Goal: Navigation & Orientation: Find specific page/section

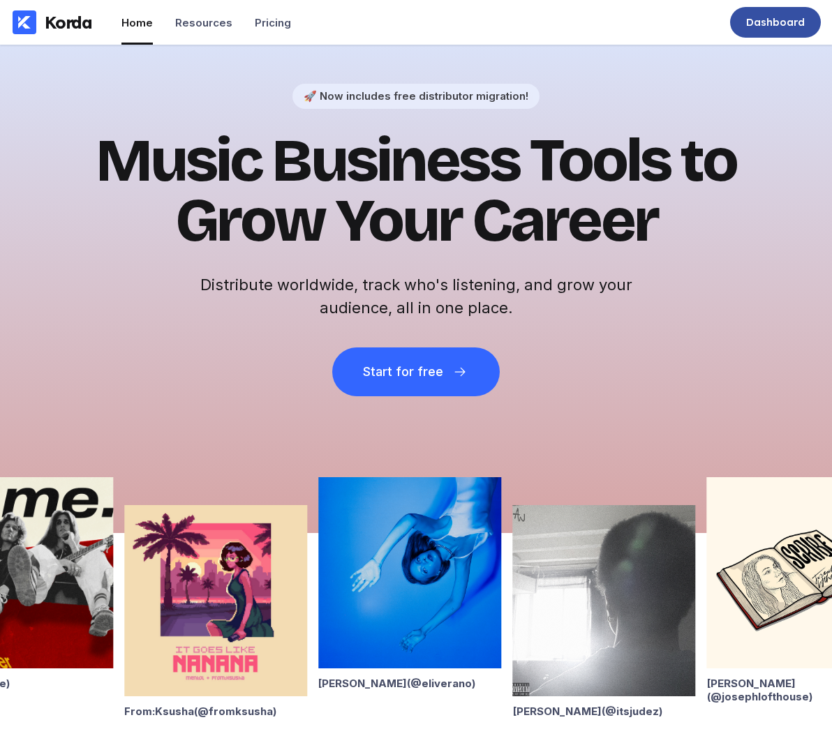
click at [755, 17] on div "Dashboard" at bounding box center [775, 22] width 59 height 14
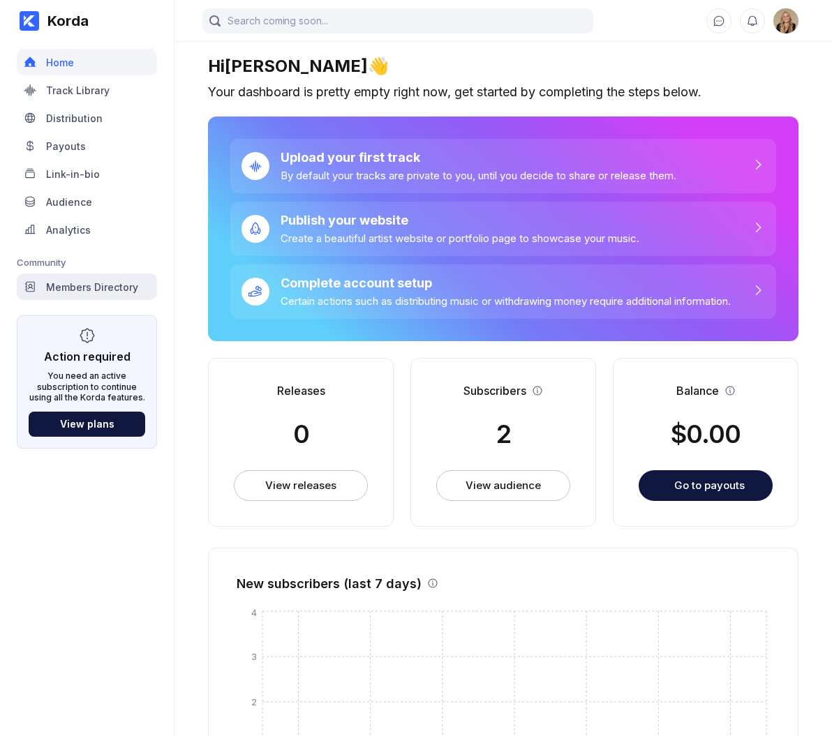
click at [102, 292] on div "Members Directory" at bounding box center [87, 287] width 140 height 27
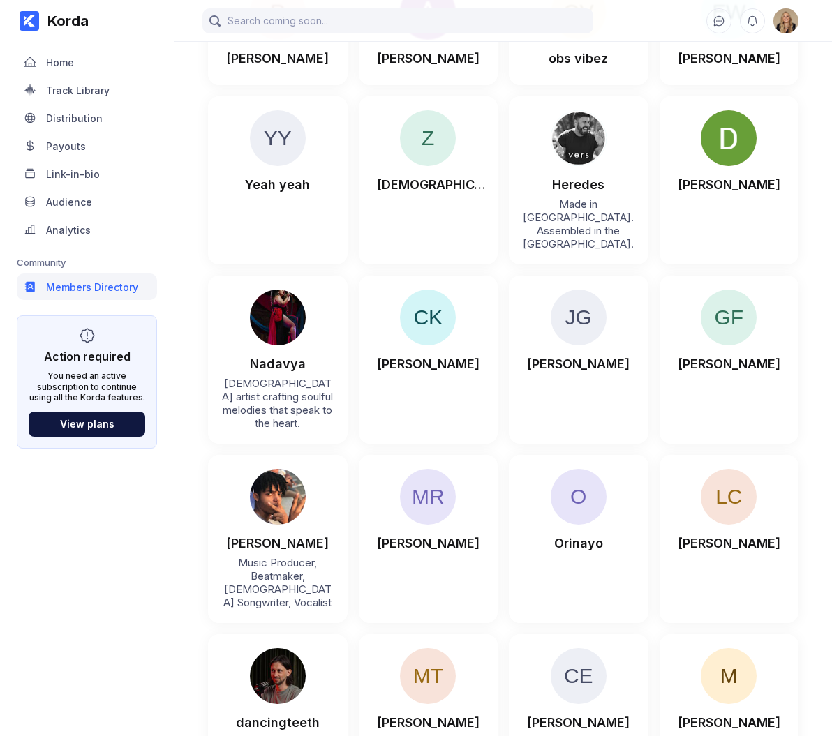
scroll to position [15078, 0]
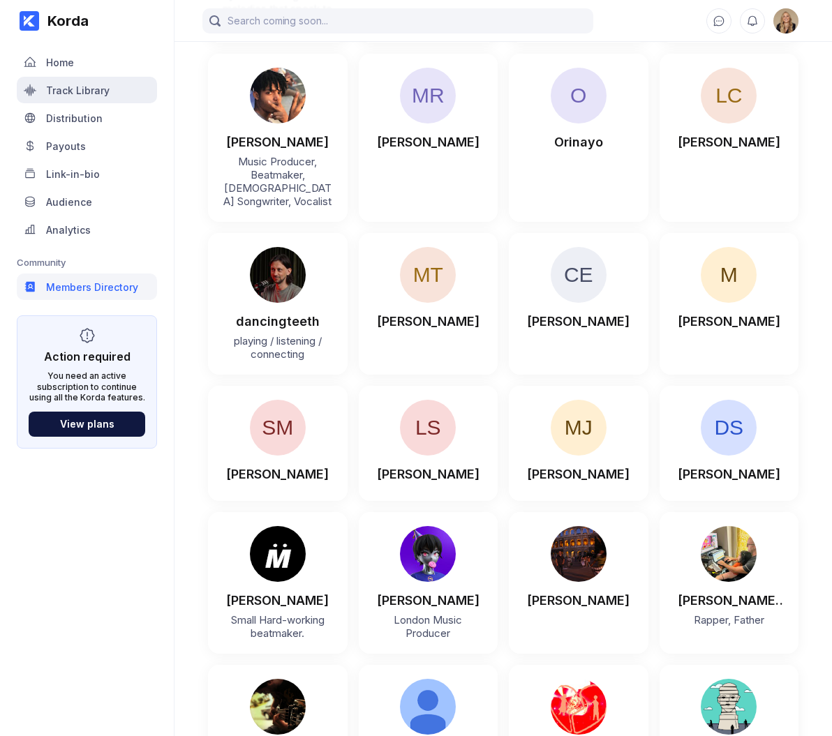
click at [116, 90] on div "Track Library" at bounding box center [87, 90] width 140 height 27
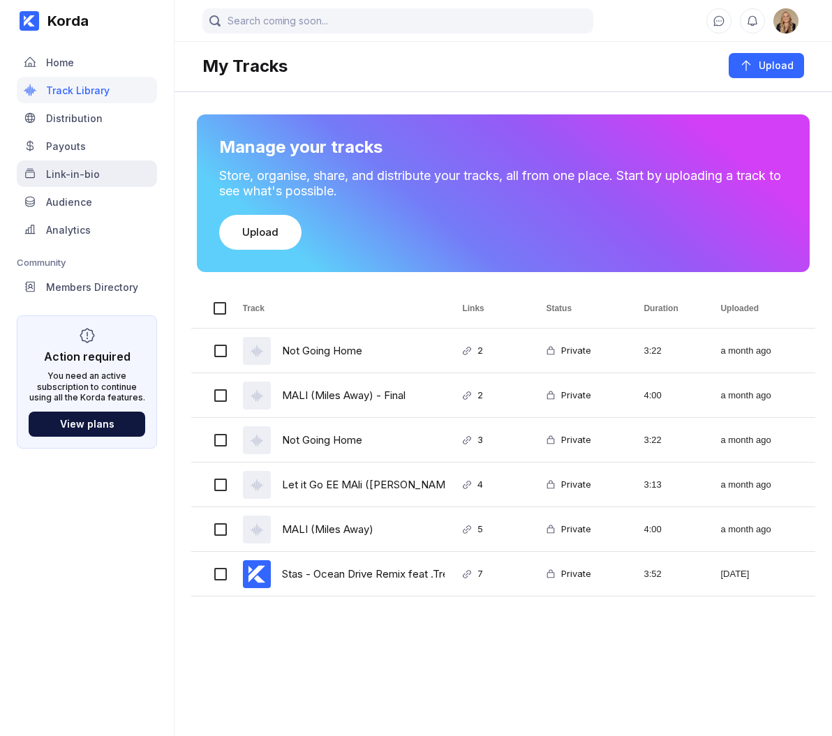
click at [113, 170] on div "Link-in-bio" at bounding box center [87, 173] width 140 height 27
